Goal: Transaction & Acquisition: Purchase product/service

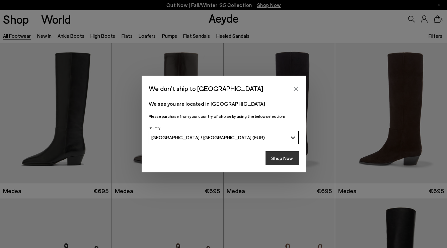
click at [278, 158] on button "Shop Now" at bounding box center [281, 158] width 33 height 14
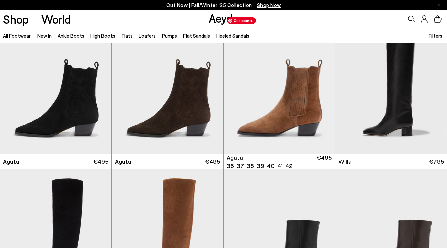
scroll to position [185, 0]
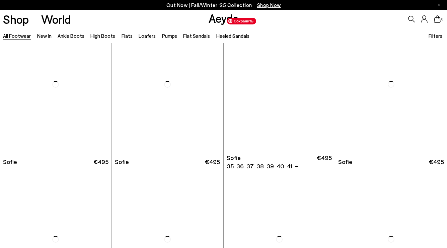
scroll to position [2047, 0]
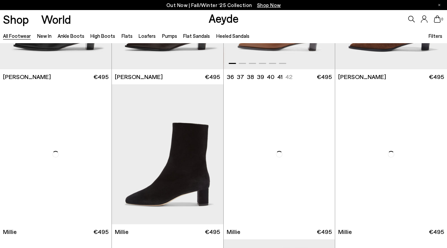
scroll to position [2601, 0]
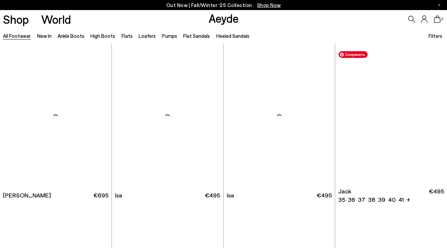
scroll to position [3718, 0]
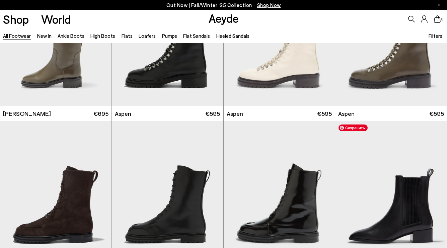
scroll to position [3996, 0]
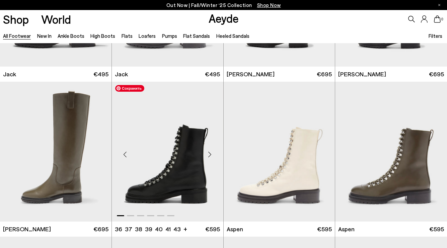
click at [191, 160] on img "1 / 6" at bounding box center [167, 152] width 111 height 140
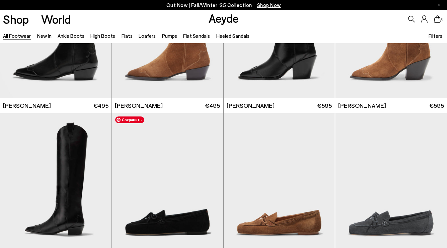
scroll to position [4828, 0]
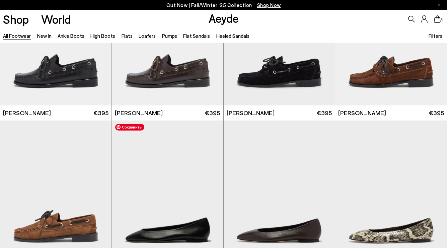
scroll to position [5713, 0]
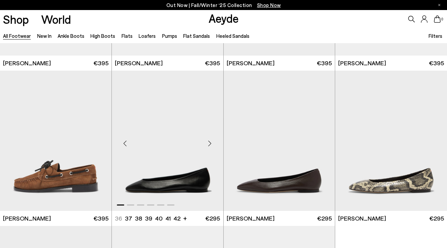
click at [208, 143] on div "Next slide" at bounding box center [210, 143] width 20 height 20
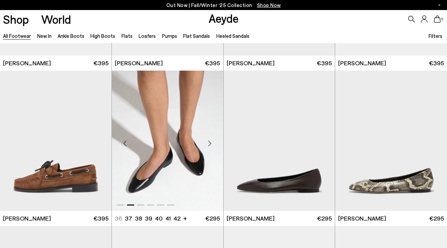
click at [208, 143] on div "Next slide" at bounding box center [210, 143] width 20 height 20
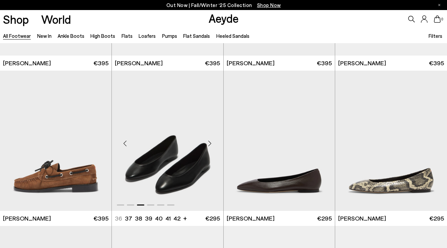
click at [208, 143] on div "Next slide" at bounding box center [210, 143] width 20 height 20
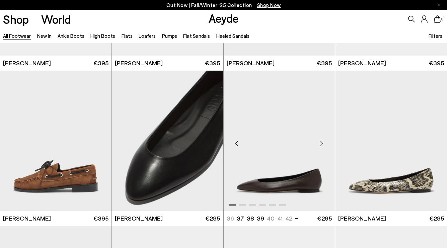
click at [320, 144] on div "Next slide" at bounding box center [321, 143] width 20 height 20
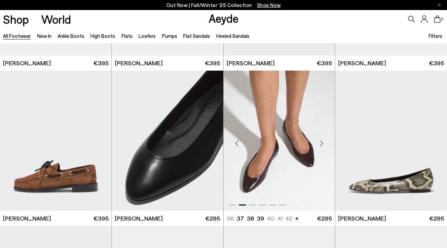
click at [320, 144] on div "Next slide" at bounding box center [321, 143] width 20 height 20
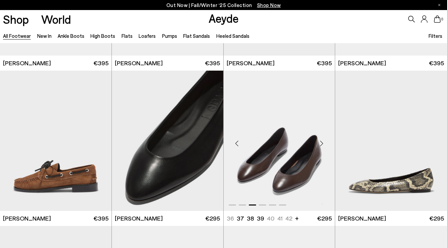
click at [320, 144] on div "Next slide" at bounding box center [321, 143] width 20 height 20
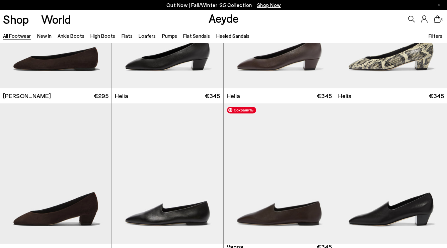
scroll to position [6073, 0]
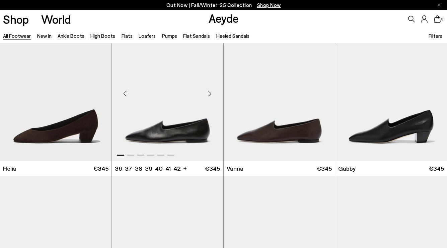
click at [208, 94] on div "Next slide" at bounding box center [210, 93] width 20 height 20
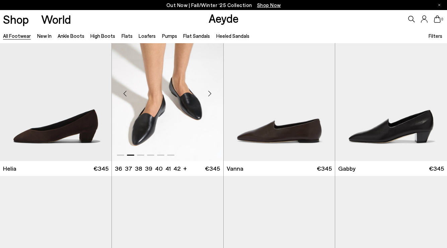
click at [208, 94] on div "Next slide" at bounding box center [210, 93] width 20 height 20
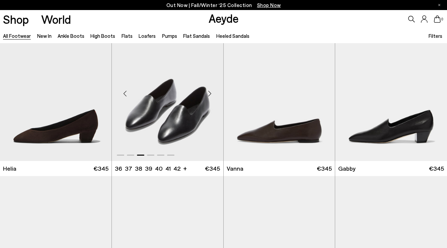
click at [208, 94] on div "Next slide" at bounding box center [210, 93] width 20 height 20
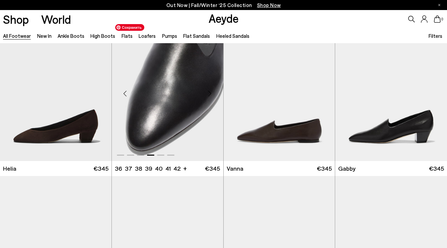
scroll to position [6029, 0]
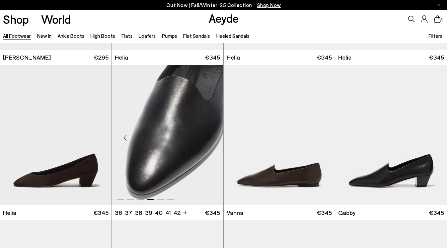
click at [210, 137] on div "Next slide" at bounding box center [210, 138] width 20 height 20
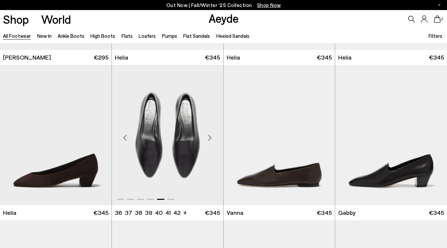
click at [210, 137] on div "Next slide" at bounding box center [210, 138] width 20 height 20
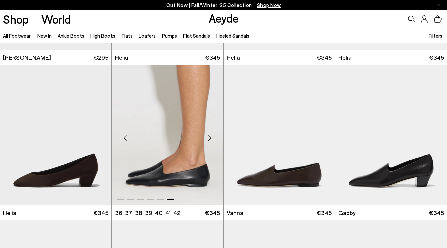
click at [210, 137] on div "Next slide" at bounding box center [210, 138] width 20 height 20
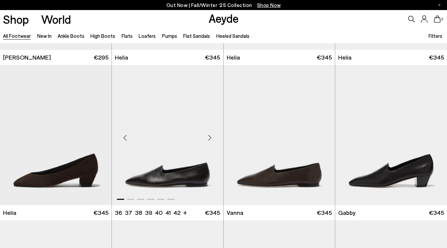
click at [210, 137] on div "Next slide" at bounding box center [210, 138] width 20 height 20
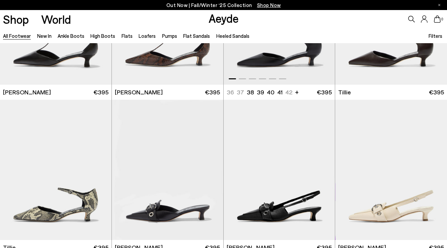
scroll to position [6617, 0]
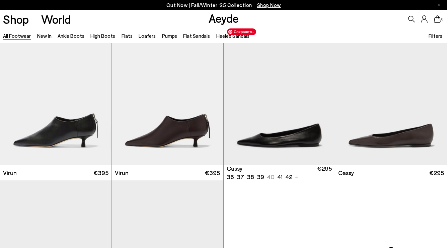
scroll to position [7313, 0]
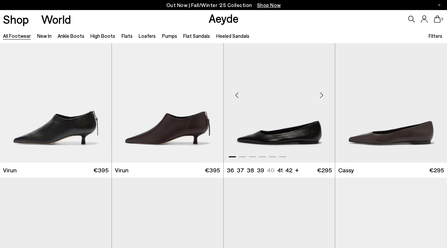
click at [322, 95] on div "Next slide" at bounding box center [321, 95] width 20 height 20
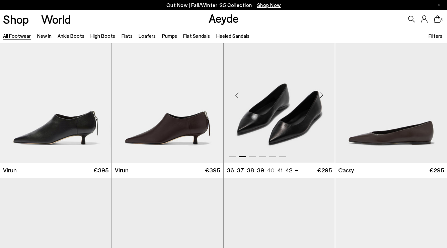
click at [322, 95] on div "Next slide" at bounding box center [321, 95] width 20 height 20
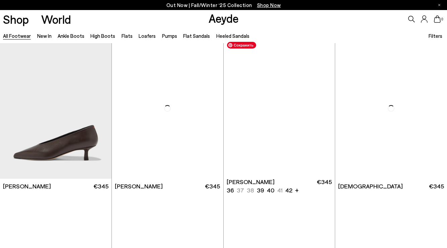
scroll to position [7664, 0]
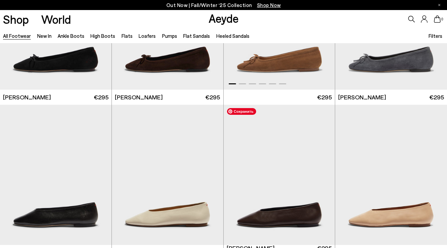
scroll to position [8408, 0]
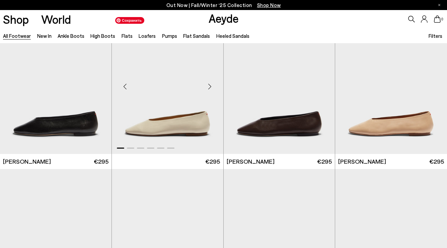
click at [163, 92] on img "1 / 6" at bounding box center [167, 84] width 111 height 140
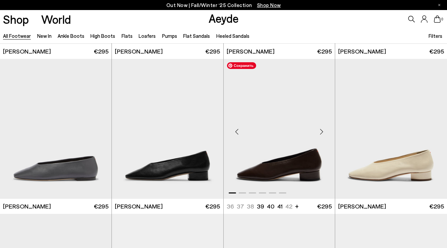
scroll to position [8517, 0]
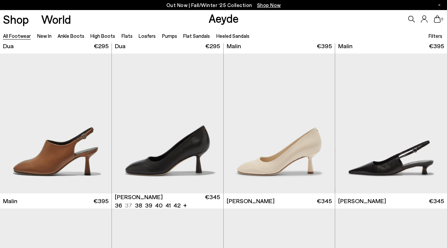
scroll to position [9146, 0]
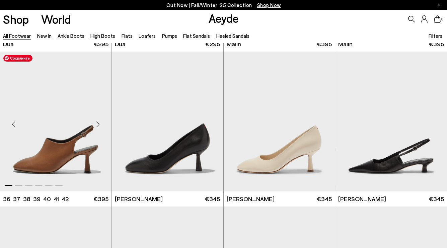
click at [51, 157] on img "1 / 6" at bounding box center [55, 122] width 111 height 140
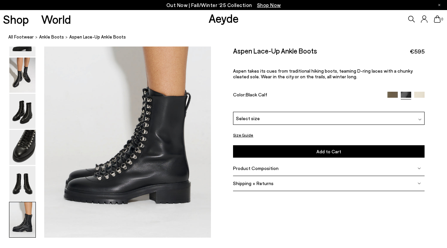
scroll to position [954, 0]
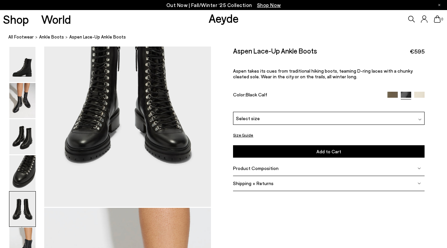
click at [266, 172] on div "Product Composition" at bounding box center [328, 168] width 191 height 15
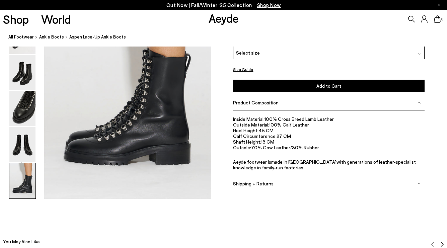
scroll to position [1187, 0]
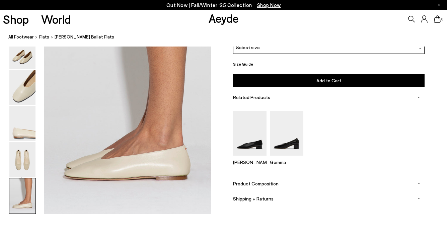
scroll to position [1240, 0]
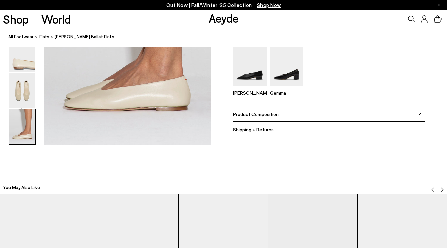
click at [272, 115] on span "Product Composition" at bounding box center [256, 114] width 46 height 6
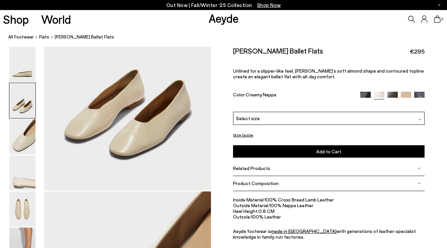
scroll to position [308, 0]
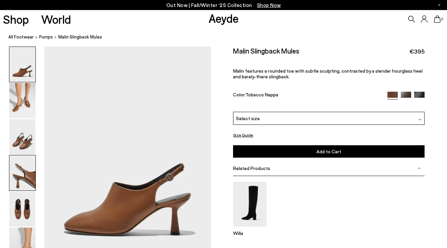
click at [19, 169] on img at bounding box center [22, 172] width 26 height 35
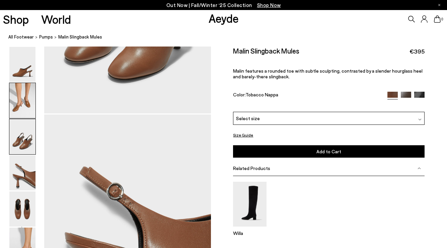
click at [16, 110] on img at bounding box center [22, 100] width 26 height 35
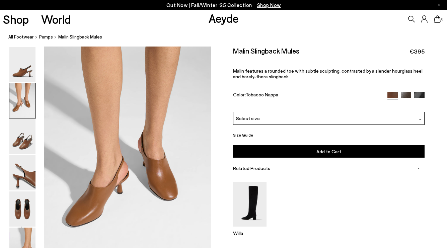
scroll to position [224, 0]
click at [406, 95] on img at bounding box center [406, 97] width 10 height 10
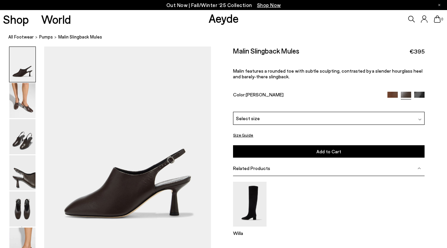
click at [410, 95] on img at bounding box center [406, 97] width 10 height 10
click at [420, 93] on img at bounding box center [419, 97] width 10 height 10
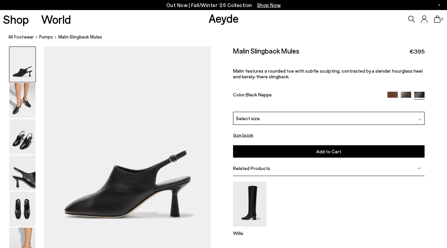
click at [392, 96] on img at bounding box center [392, 97] width 10 height 10
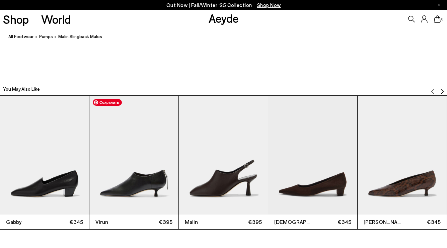
scroll to position [1350, 0]
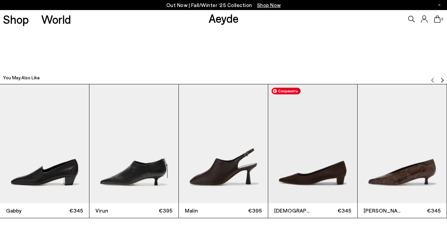
click at [316, 162] on img "4 / 12" at bounding box center [312, 143] width 89 height 119
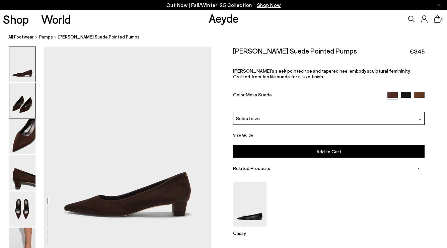
click at [28, 102] on img at bounding box center [22, 100] width 26 height 35
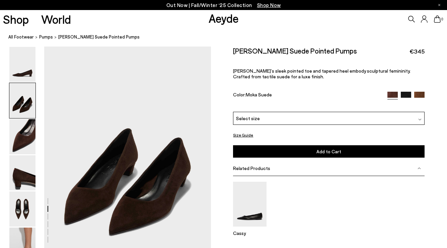
scroll to position [203, 0]
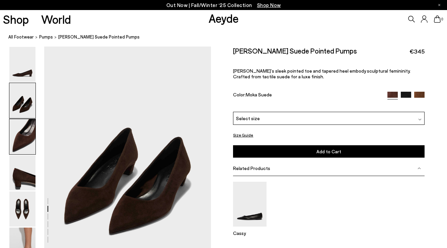
click at [28, 143] on img at bounding box center [22, 136] width 26 height 35
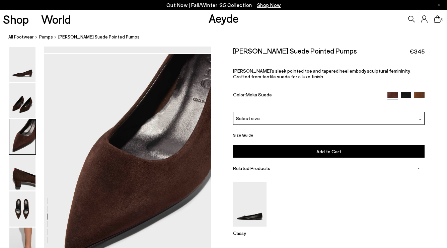
scroll to position [426, 0]
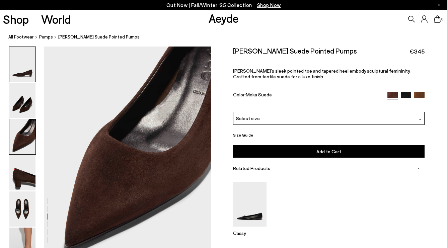
click at [28, 70] on img at bounding box center [22, 64] width 26 height 35
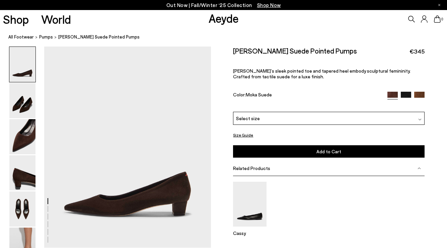
scroll to position [0, 0]
click at [16, 93] on img at bounding box center [22, 100] width 26 height 35
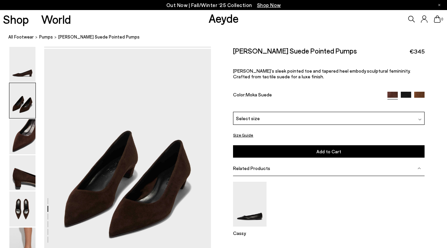
scroll to position [203, 0]
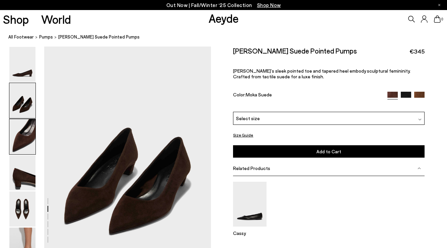
click at [30, 140] on img at bounding box center [22, 136] width 26 height 35
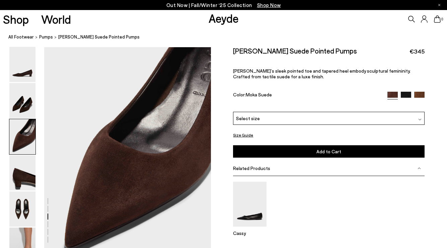
scroll to position [426, 0]
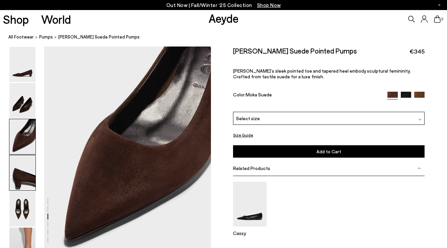
click at [11, 171] on img at bounding box center [22, 172] width 26 height 35
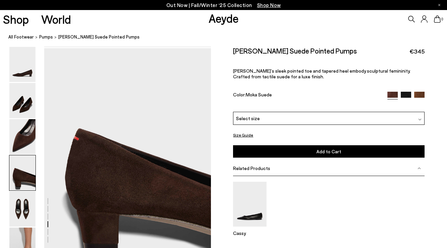
scroll to position [649, 0]
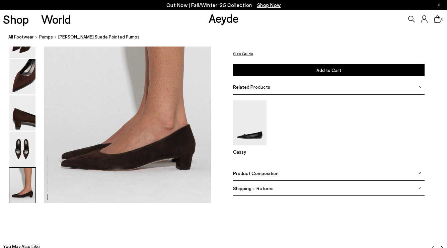
click at [24, 196] on img at bounding box center [22, 185] width 26 height 35
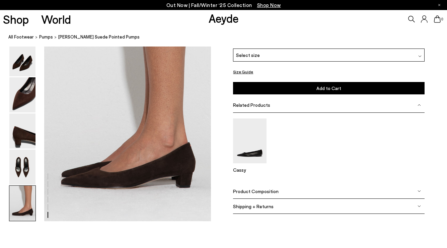
scroll to position [1142, 0]
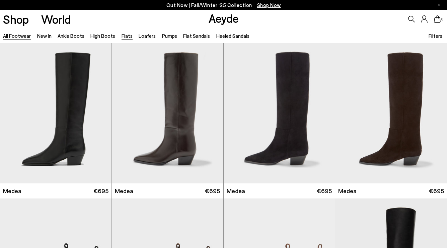
click at [123, 36] on link "Flats" at bounding box center [127, 36] width 11 height 6
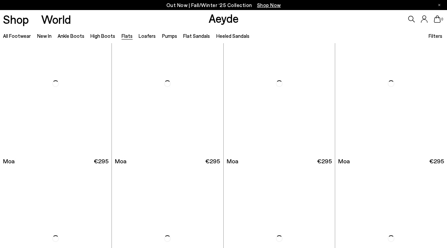
scroll to position [1118, 0]
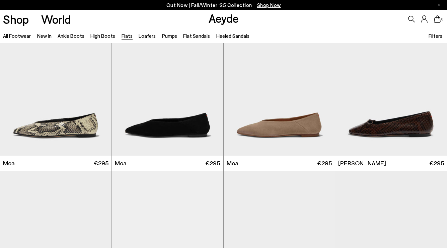
scroll to position [1270, 0]
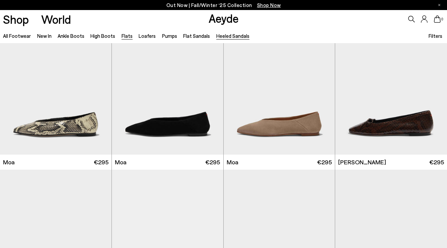
click at [222, 38] on link "Heeled Sandals" at bounding box center [232, 36] width 33 height 6
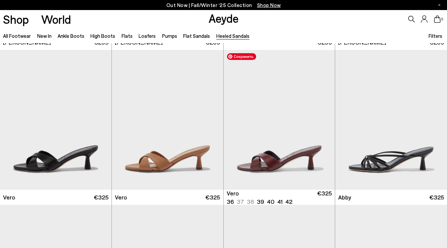
scroll to position [157, 0]
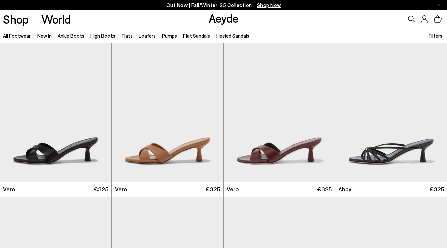
click at [193, 37] on link "Flat Sandals" at bounding box center [196, 36] width 27 height 6
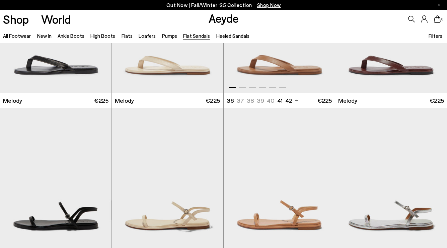
scroll to position [91, 0]
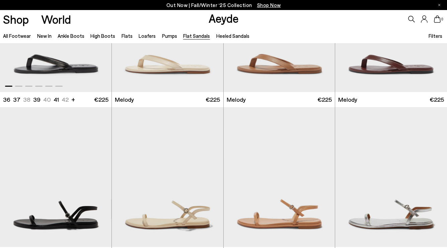
click at [70, 62] on img "1 / 6" at bounding box center [55, 22] width 111 height 140
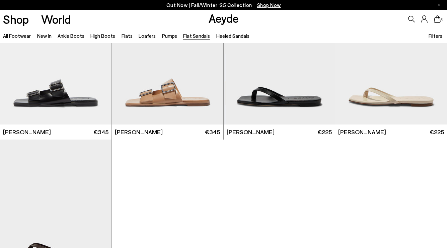
scroll to position [835, 0]
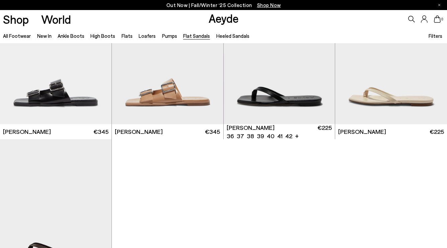
click at [318, 91] on img "1 / 6" at bounding box center [279, 54] width 111 height 140
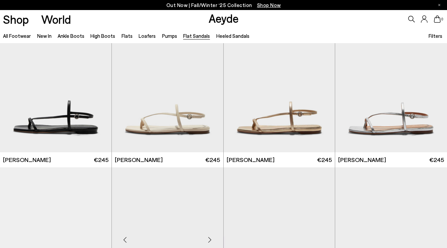
scroll to position [680, 0]
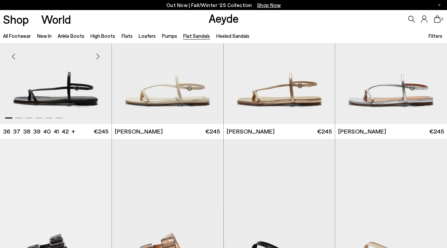
click at [84, 91] on img "1 / 6" at bounding box center [55, 54] width 111 height 140
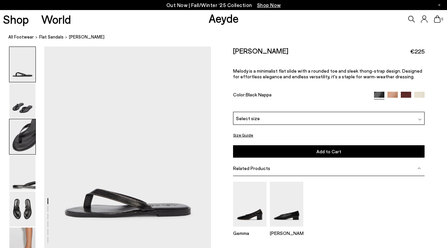
click at [27, 140] on img at bounding box center [22, 136] width 26 height 35
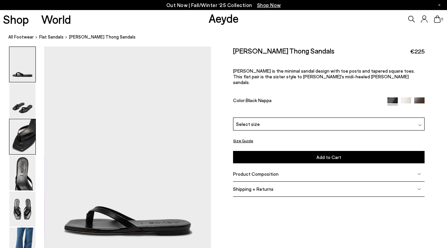
click at [32, 142] on img at bounding box center [22, 136] width 26 height 35
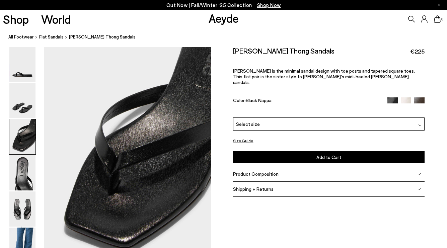
scroll to position [447, 0]
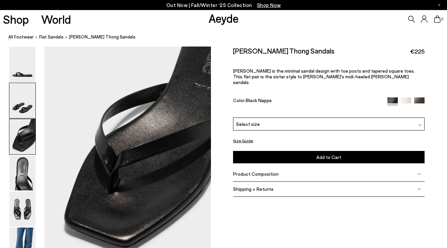
click at [29, 96] on img at bounding box center [22, 100] width 26 height 35
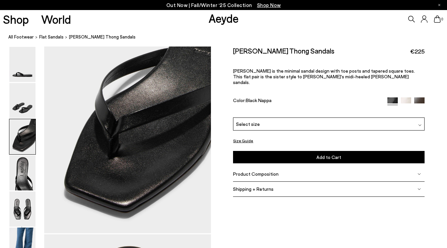
scroll to position [479, 0]
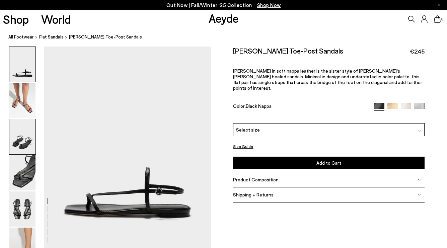
click at [28, 135] on img at bounding box center [22, 136] width 26 height 35
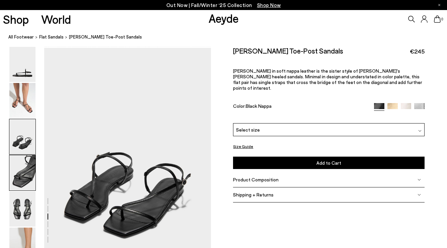
scroll to position [426, 0]
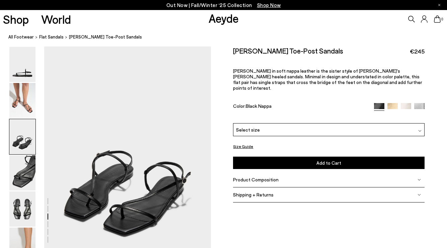
click at [265, 177] on span "Product Composition" at bounding box center [256, 180] width 46 height 6
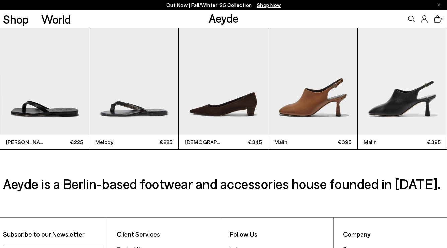
scroll to position [1758, 0]
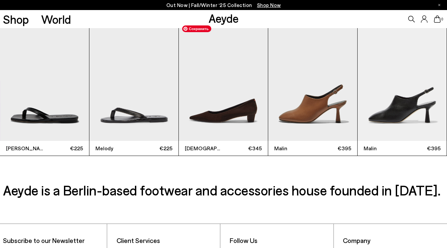
click at [218, 115] on img "3 / 9" at bounding box center [223, 81] width 89 height 119
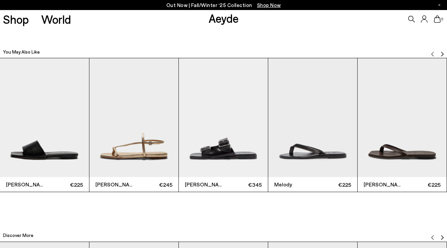
scroll to position [1360, 0]
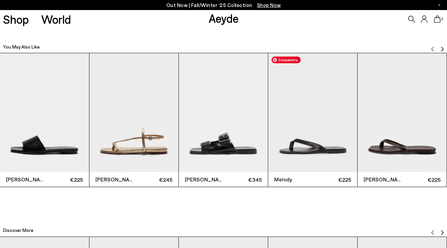
click at [332, 134] on img "4 / 6" at bounding box center [312, 112] width 89 height 119
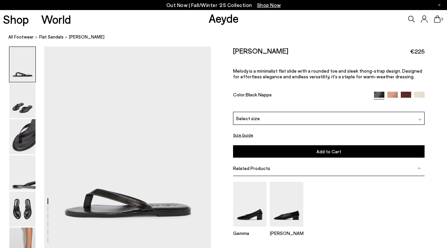
click at [393, 95] on img at bounding box center [392, 97] width 10 height 10
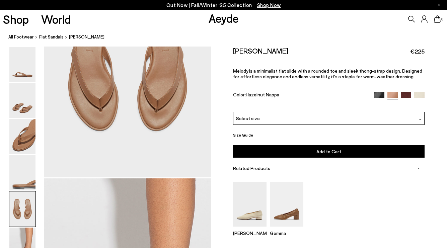
scroll to position [987, 0]
